Goal: Task Accomplishment & Management: Manage account settings

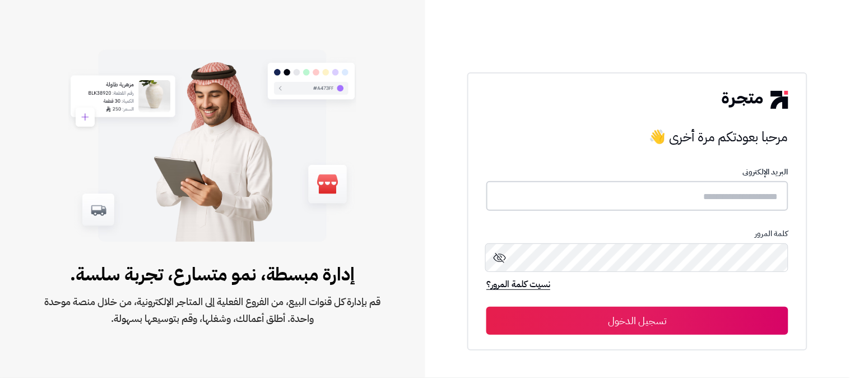
click at [696, 205] on input "text" at bounding box center [637, 196] width 302 height 30
type input "******"
click at [486, 306] on button "تسجيل الدخول" at bounding box center [637, 320] width 302 height 28
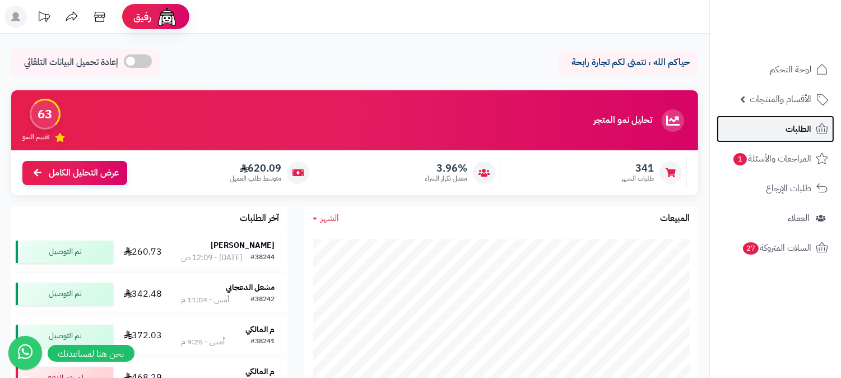
click at [781, 130] on link "الطلبات" at bounding box center [776, 128] width 118 height 27
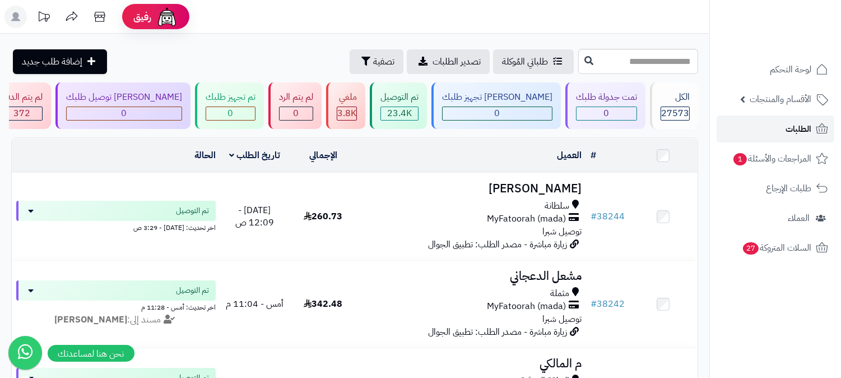
click at [799, 129] on span "الطلبات" at bounding box center [799, 129] width 26 height 16
click at [808, 119] on link "الطلبات" at bounding box center [776, 128] width 118 height 27
click at [804, 122] on span "الطلبات" at bounding box center [799, 129] width 26 height 16
click at [774, 136] on link "الطلبات" at bounding box center [776, 128] width 118 height 27
click at [772, 132] on link "الطلبات" at bounding box center [776, 128] width 118 height 27
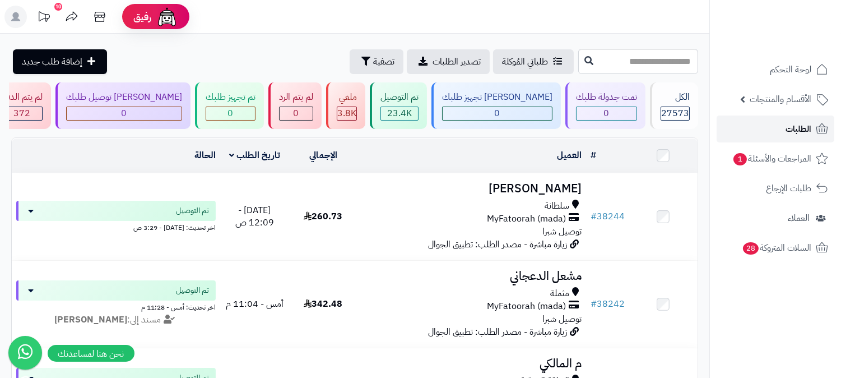
click at [781, 122] on link "الطلبات" at bounding box center [776, 128] width 118 height 27
click at [811, 124] on link "الطلبات" at bounding box center [776, 128] width 118 height 27
click at [814, 121] on link "الطلبات" at bounding box center [776, 128] width 118 height 27
click at [787, 133] on span "الطلبات" at bounding box center [799, 129] width 26 height 16
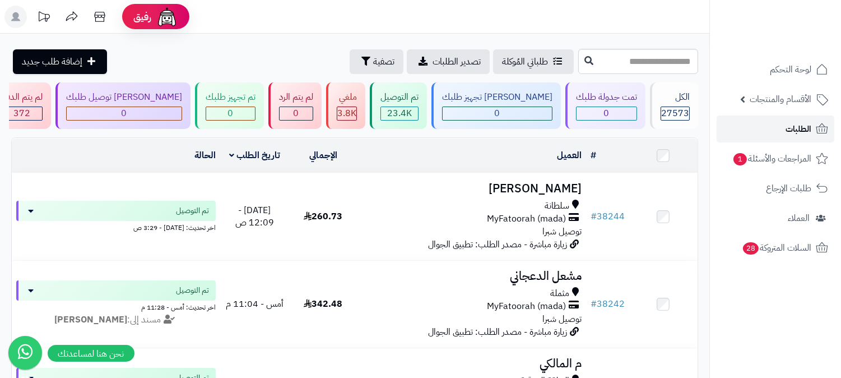
click at [779, 128] on link "الطلبات" at bounding box center [776, 128] width 118 height 27
click at [780, 128] on link "الطلبات" at bounding box center [776, 128] width 118 height 27
click at [810, 126] on span "الطلبات" at bounding box center [799, 129] width 26 height 16
click at [775, 127] on link "الطلبات" at bounding box center [776, 128] width 118 height 27
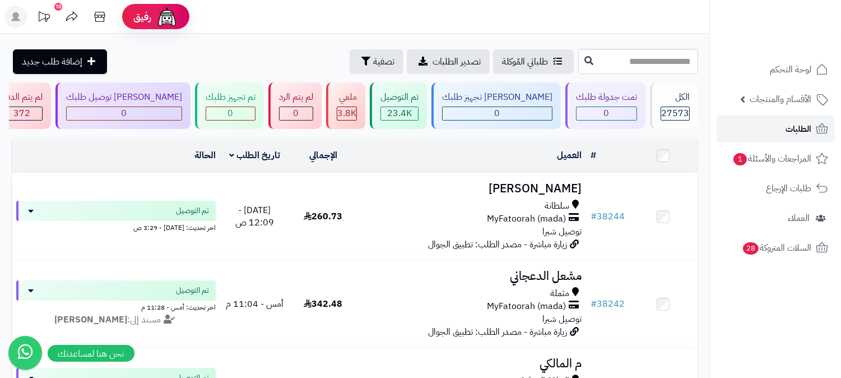
click at [809, 126] on span "الطلبات" at bounding box center [799, 129] width 26 height 16
click at [774, 131] on link "الطلبات" at bounding box center [776, 128] width 118 height 27
click at [782, 132] on link "الطلبات" at bounding box center [776, 128] width 118 height 27
click at [791, 135] on span "الطلبات" at bounding box center [799, 129] width 26 height 16
click at [785, 127] on link "الطلبات" at bounding box center [776, 128] width 118 height 27
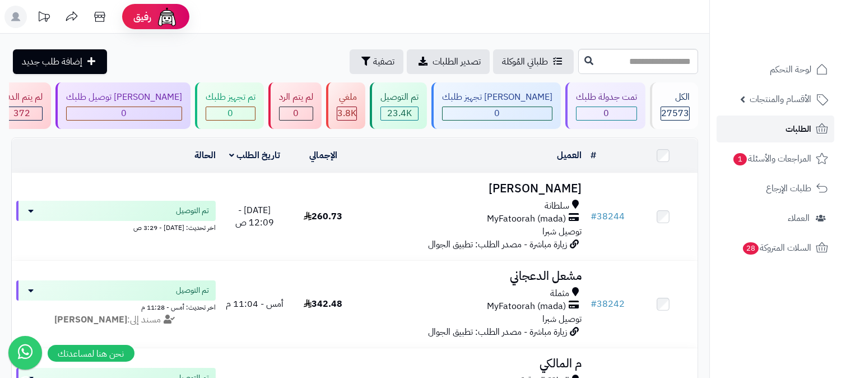
click at [793, 129] on span "الطلبات" at bounding box center [799, 129] width 26 height 16
